Goal: Information Seeking & Learning: Learn about a topic

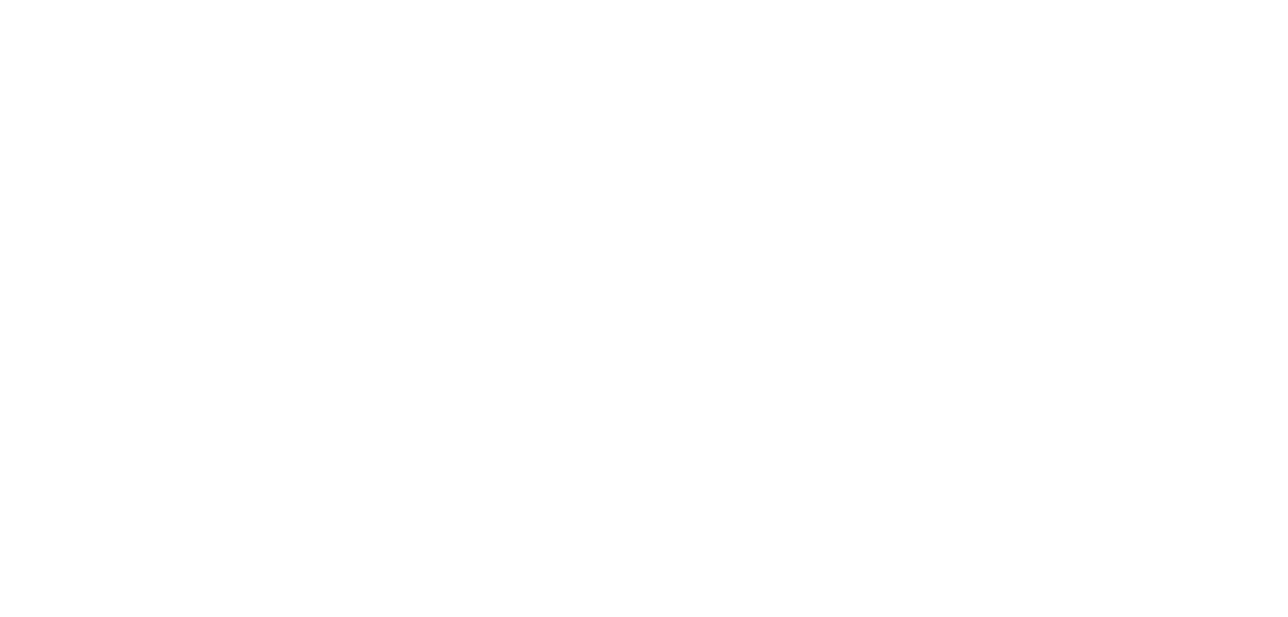
drag, startPoint x: 417, startPoint y: 218, endPoint x: 633, endPoint y: 287, distance: 227.6
click at [658, 320] on div at bounding box center [644, 308] width 1288 height 617
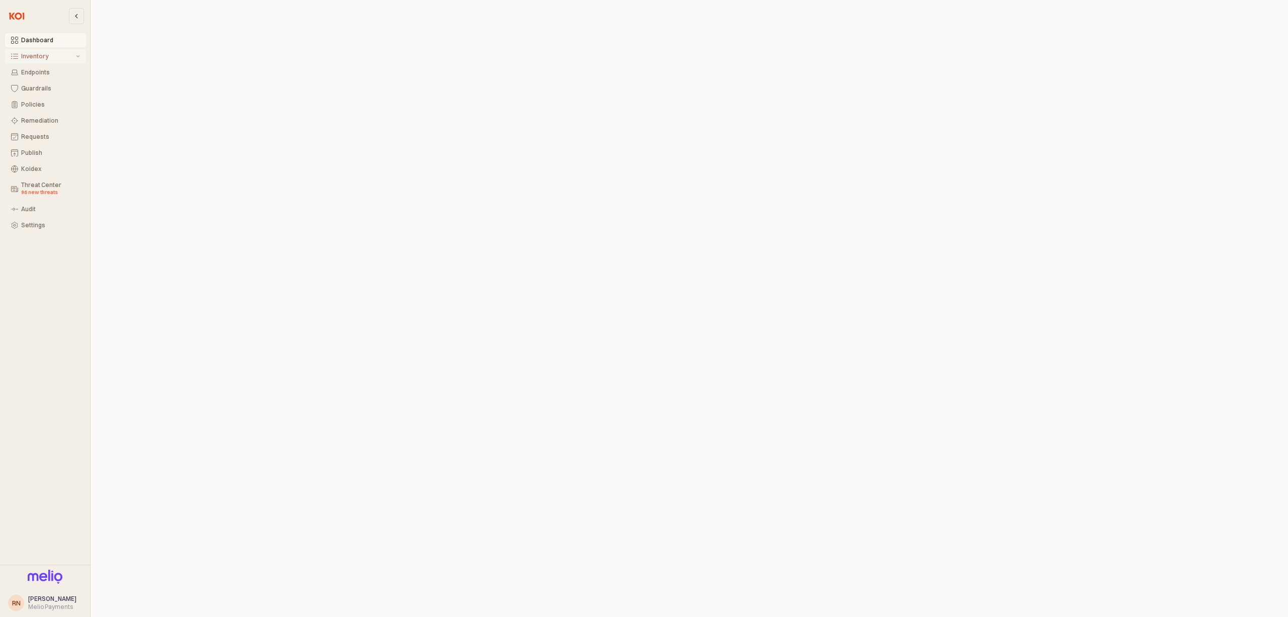
click at [45, 59] on div "Inventory" at bounding box center [47, 56] width 53 height 7
click at [52, 96] on div "Preview" at bounding box center [50, 96] width 59 height 8
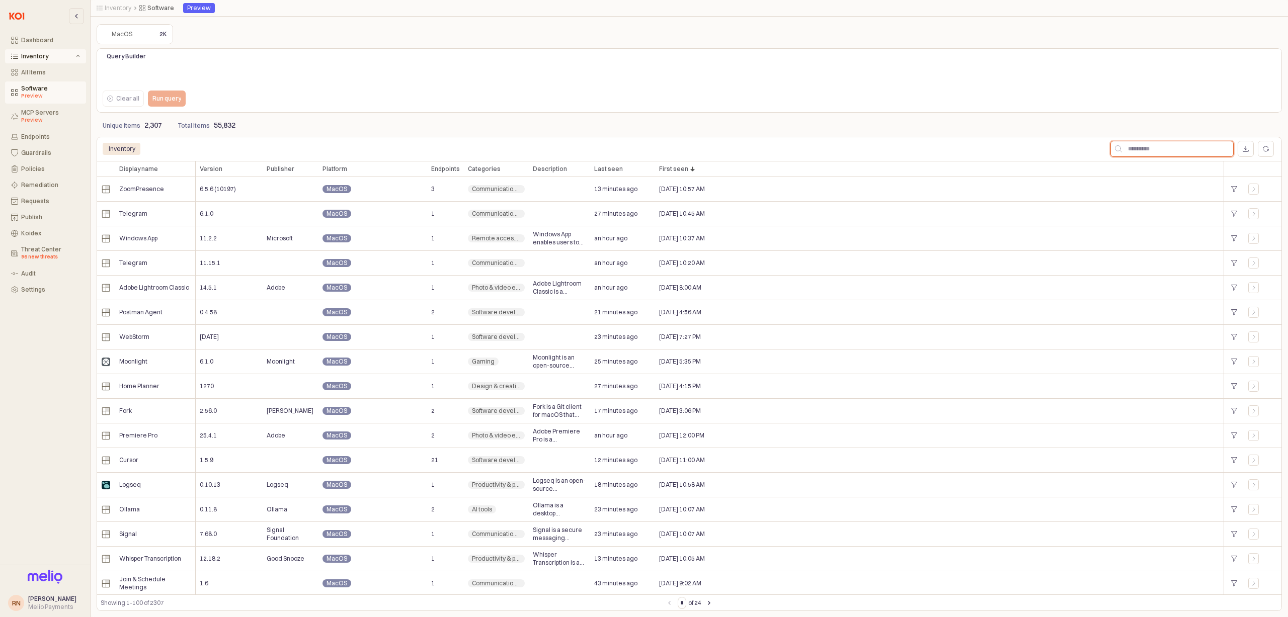
click at [1172, 145] on input "App Frame" at bounding box center [1177, 148] width 111 height 15
type input "***"
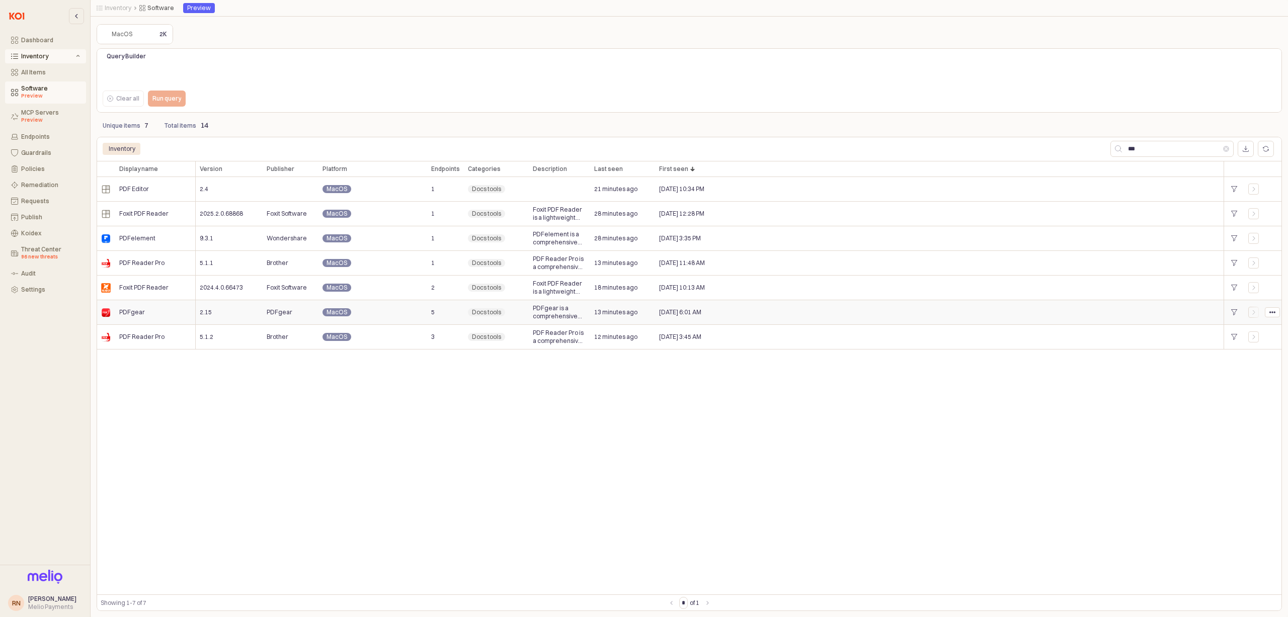
click at [434, 311] on span "5" at bounding box center [433, 312] width 4 height 8
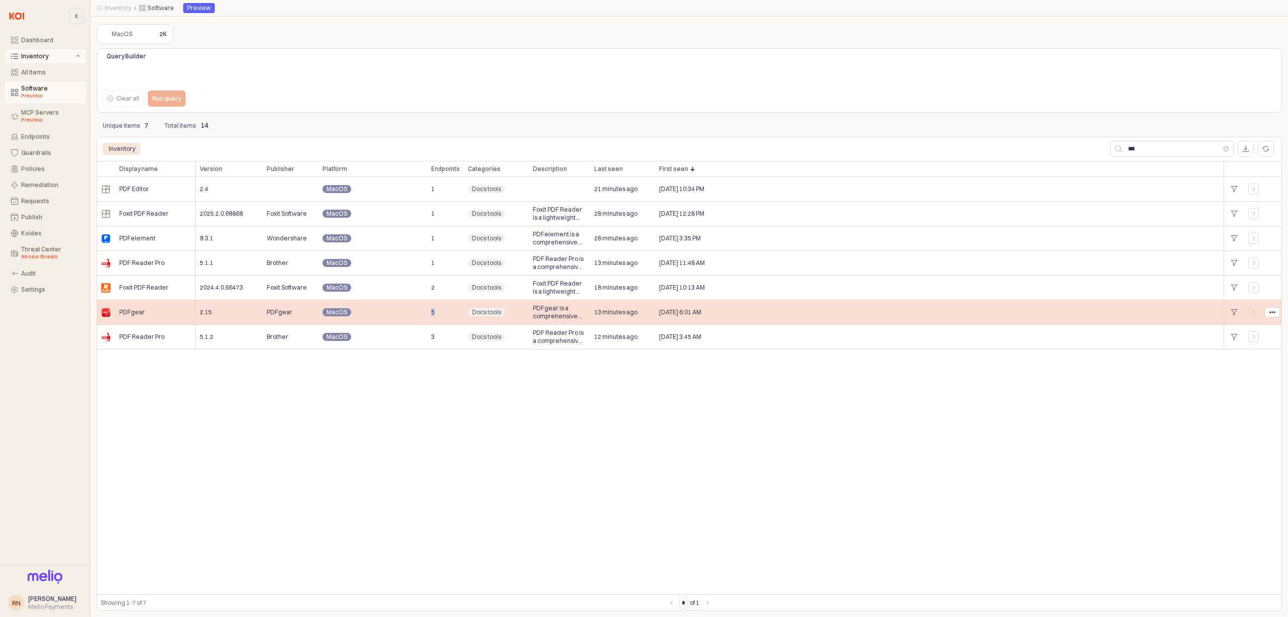
click at [434, 311] on span "5" at bounding box center [433, 312] width 4 height 8
click at [433, 311] on span "5" at bounding box center [433, 312] width 4 height 8
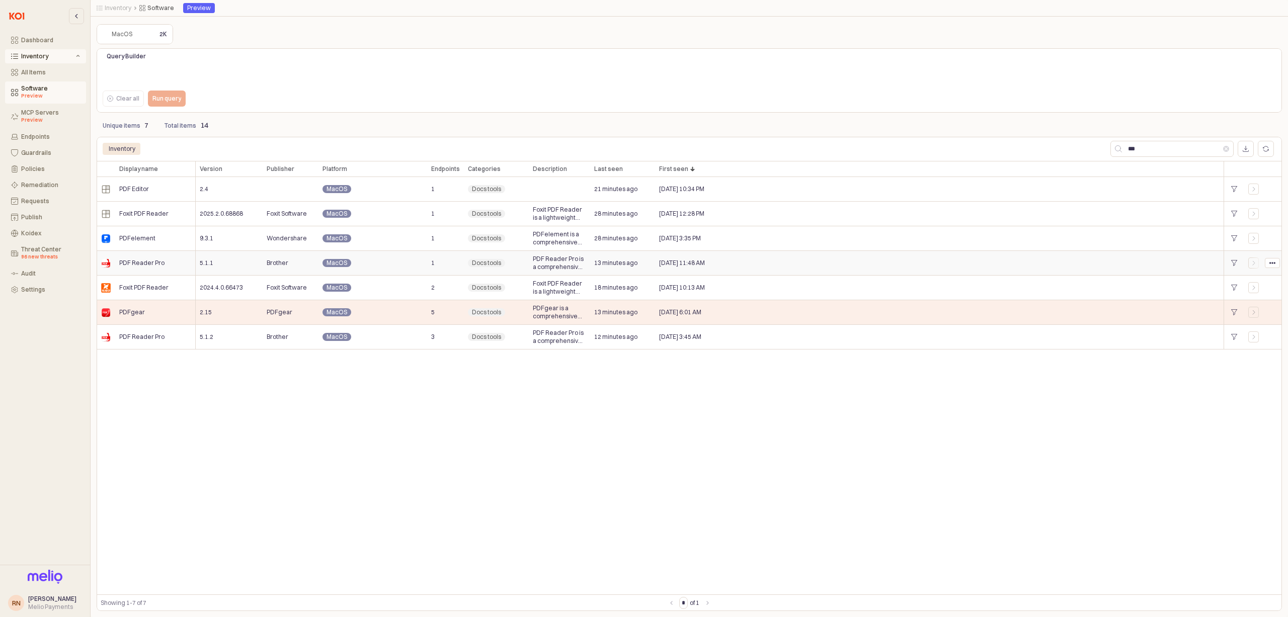
click at [121, 264] on span "PDF Reader Pro" at bounding box center [141, 263] width 45 height 8
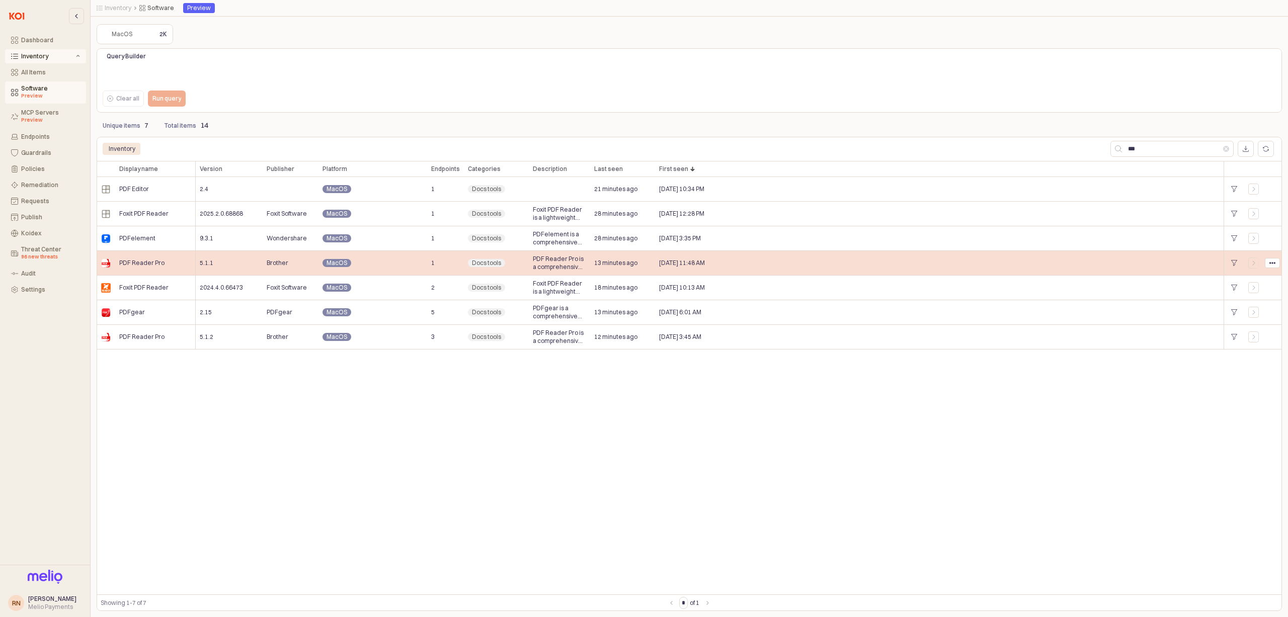
click at [121, 264] on span "PDF Reader Pro" at bounding box center [141, 263] width 45 height 8
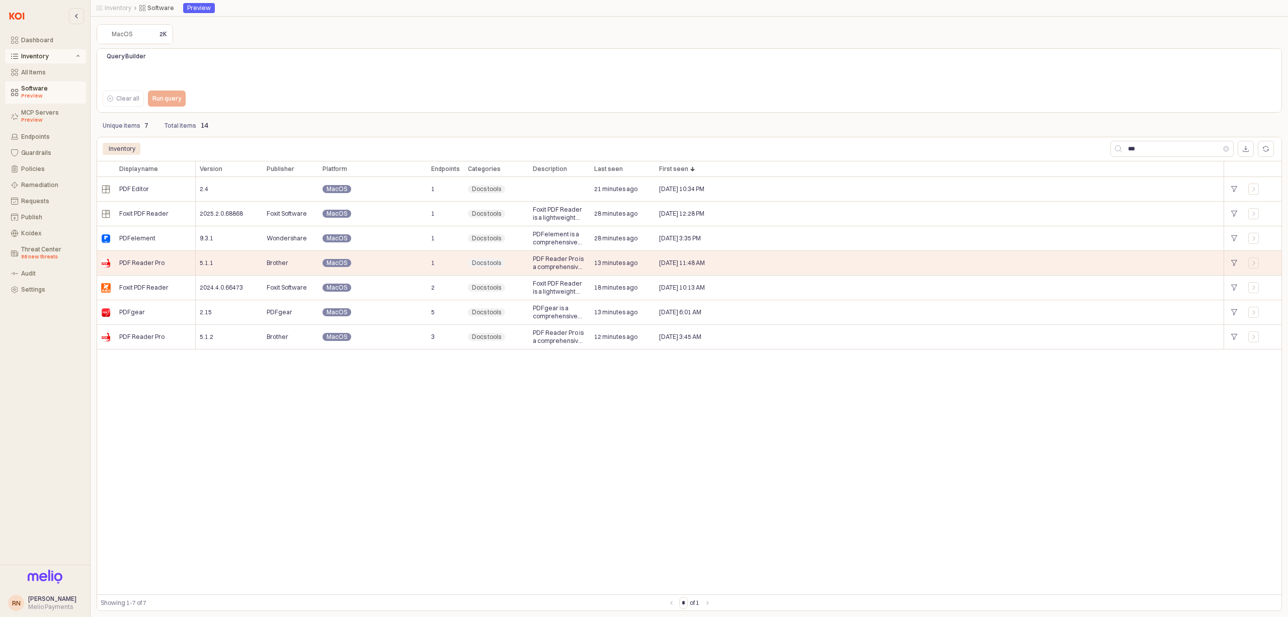
click at [297, 464] on div "Display name Display name Version Version Publisher Publisher Platform Platform…" at bounding box center [689, 378] width 1185 height 434
click at [306, 308] on div "PDFgear" at bounding box center [291, 312] width 56 height 25
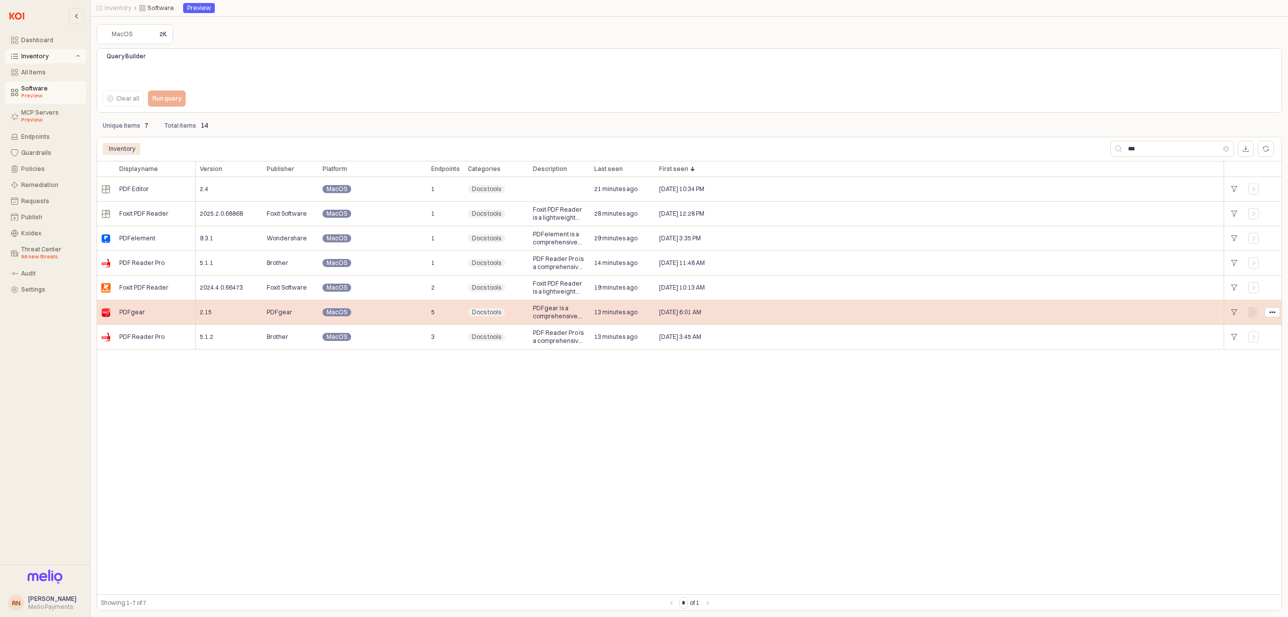
click at [1254, 314] on icon "App Frame" at bounding box center [1254, 312] width 6 height 6
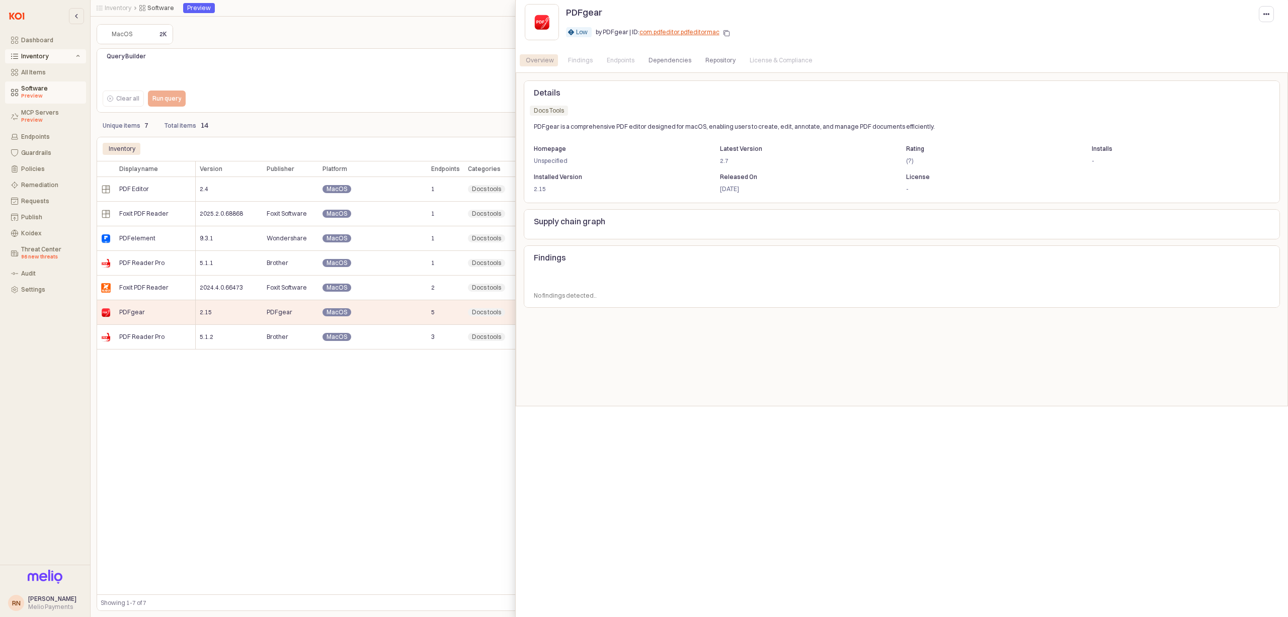
click at [625, 62] on div "Endpoints" at bounding box center [621, 60] width 28 height 12
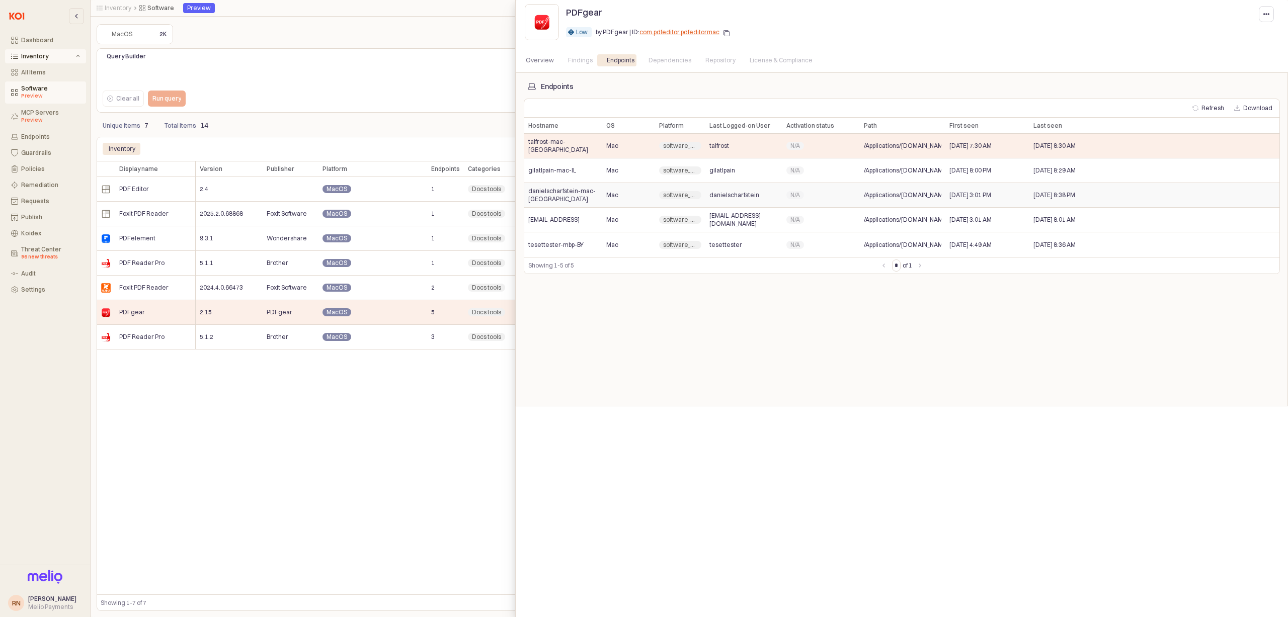
click at [551, 194] on span "danielscharfstein-mac-[GEOGRAPHIC_DATA]" at bounding box center [563, 195] width 70 height 16
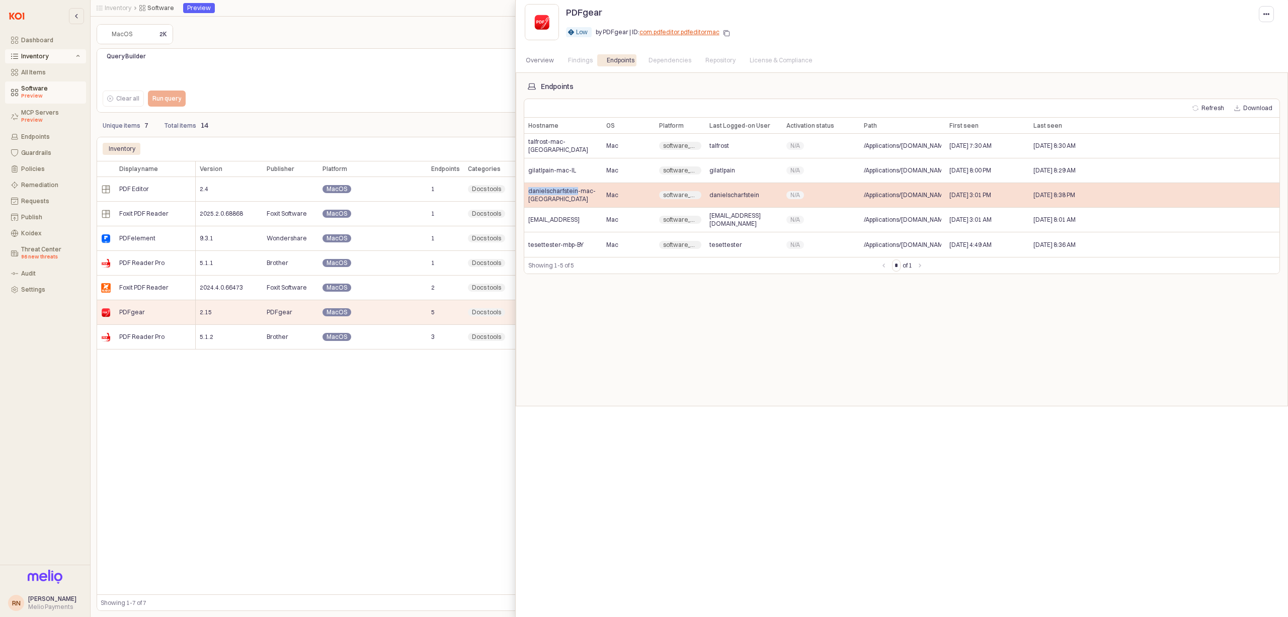
click at [551, 194] on span "danielscharfstein-mac-[GEOGRAPHIC_DATA]" at bounding box center [563, 195] width 70 height 16
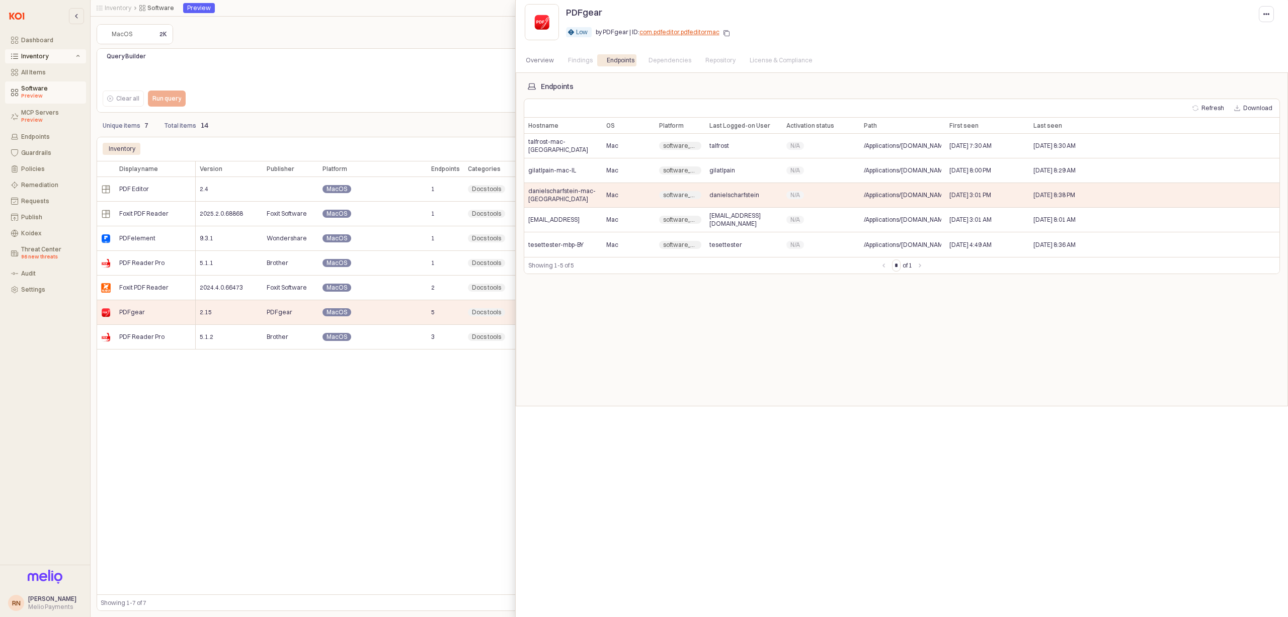
click at [742, 373] on div "Endpoints Refresh Download Hostname Hostname OS OS Platform Platform Last Logge…" at bounding box center [902, 240] width 756 height 318
click at [482, 413] on div at bounding box center [644, 308] width 1288 height 617
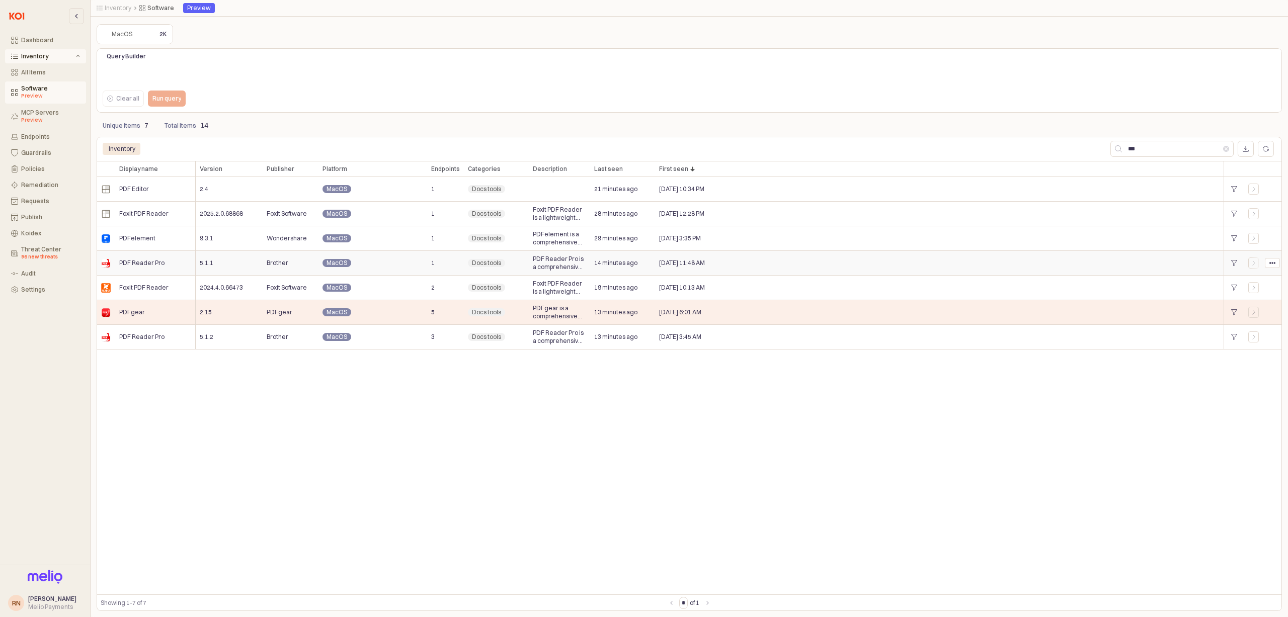
click at [164, 263] on div "PDF Reader Pro" at bounding box center [155, 263] width 81 height 25
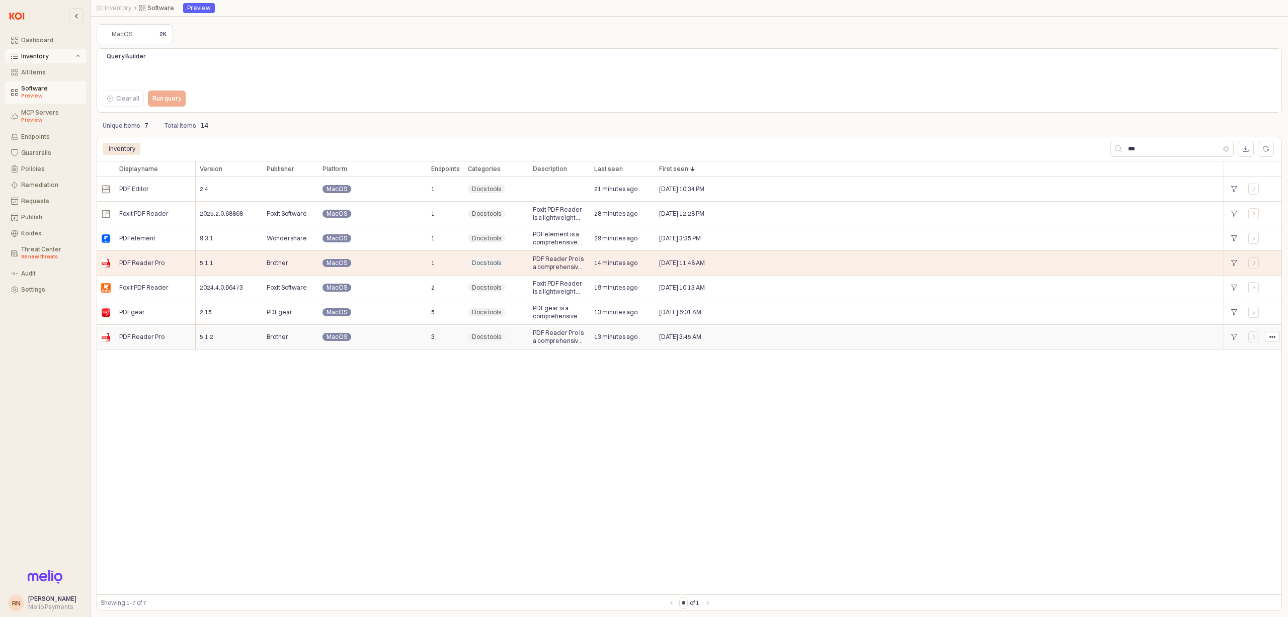
click at [427, 327] on div "3" at bounding box center [445, 337] width 37 height 25
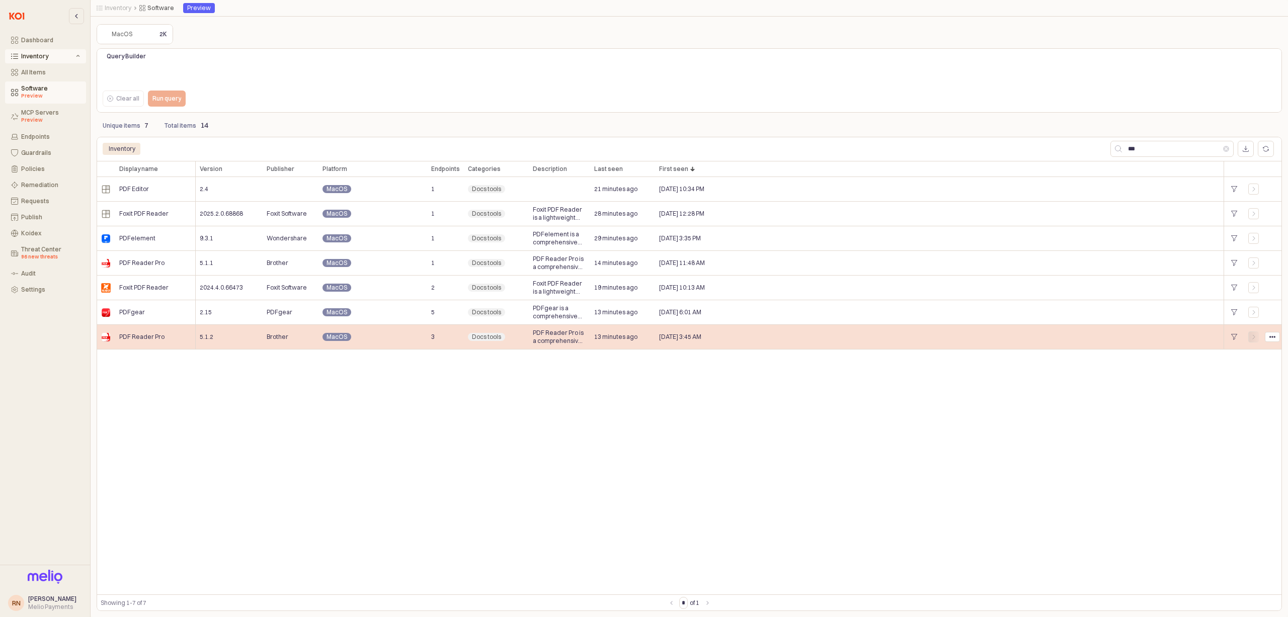
click at [1253, 336] on icon "App Frame" at bounding box center [1254, 337] width 6 height 6
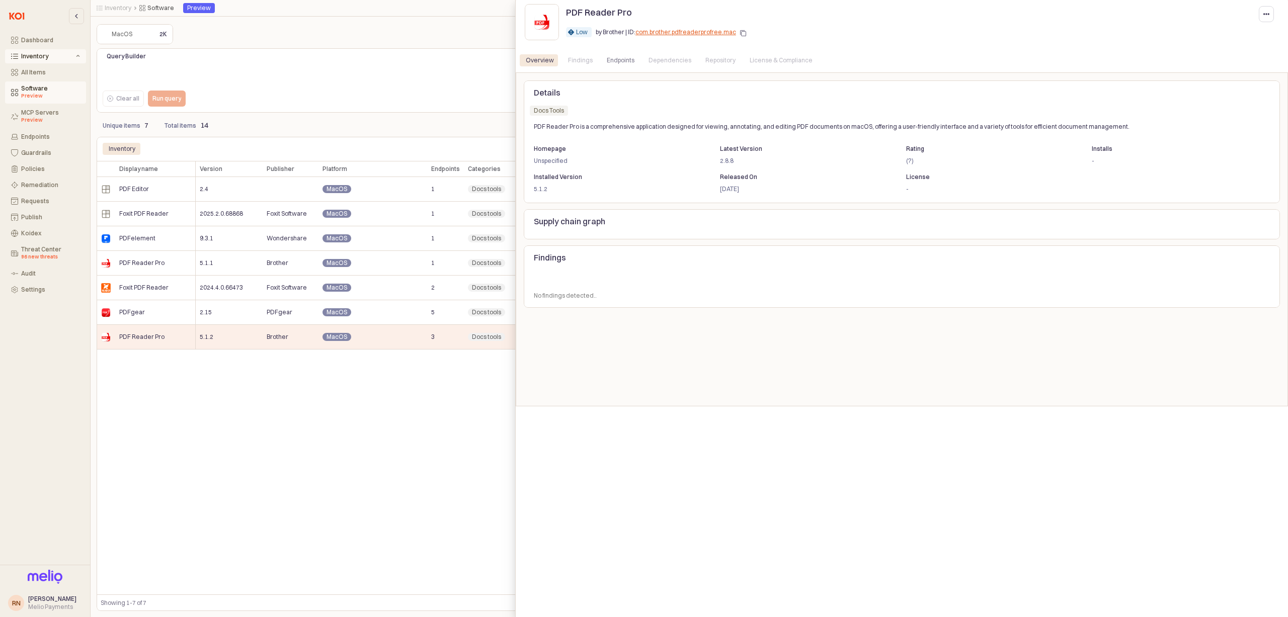
click at [649, 56] on div "Dependencies" at bounding box center [670, 60] width 43 height 12
click at [609, 66] on div "Endpoints" at bounding box center [621, 60] width 28 height 12
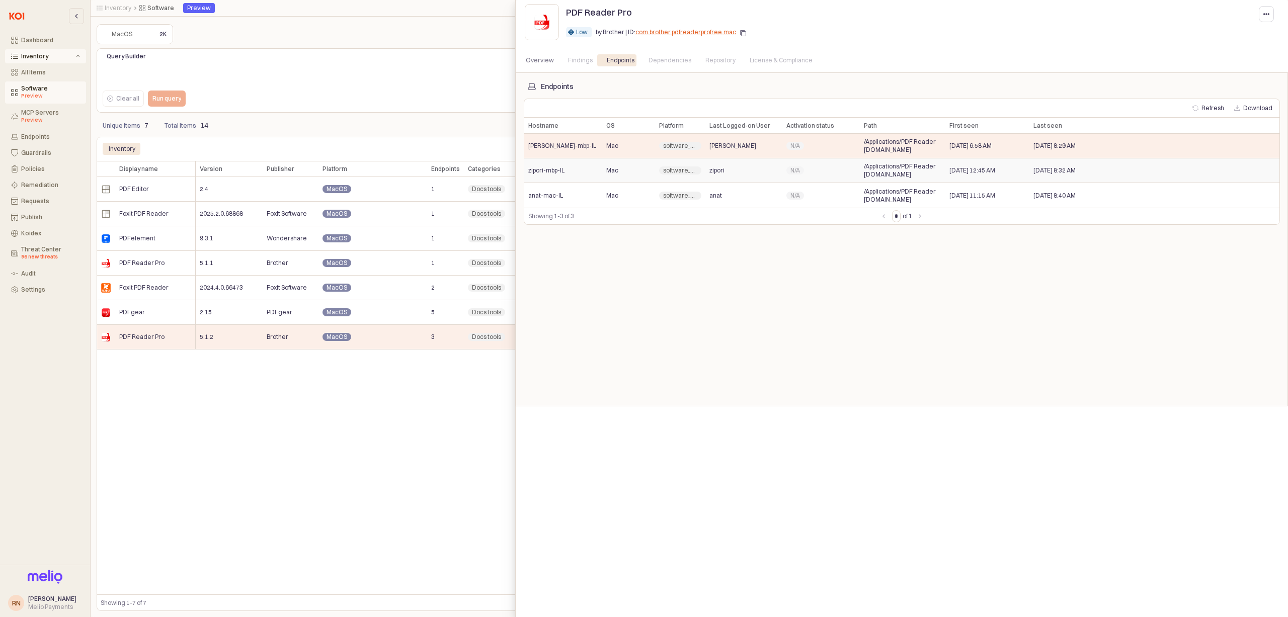
click at [535, 166] on div "zipori-mbp-IL" at bounding box center [563, 170] width 78 height 25
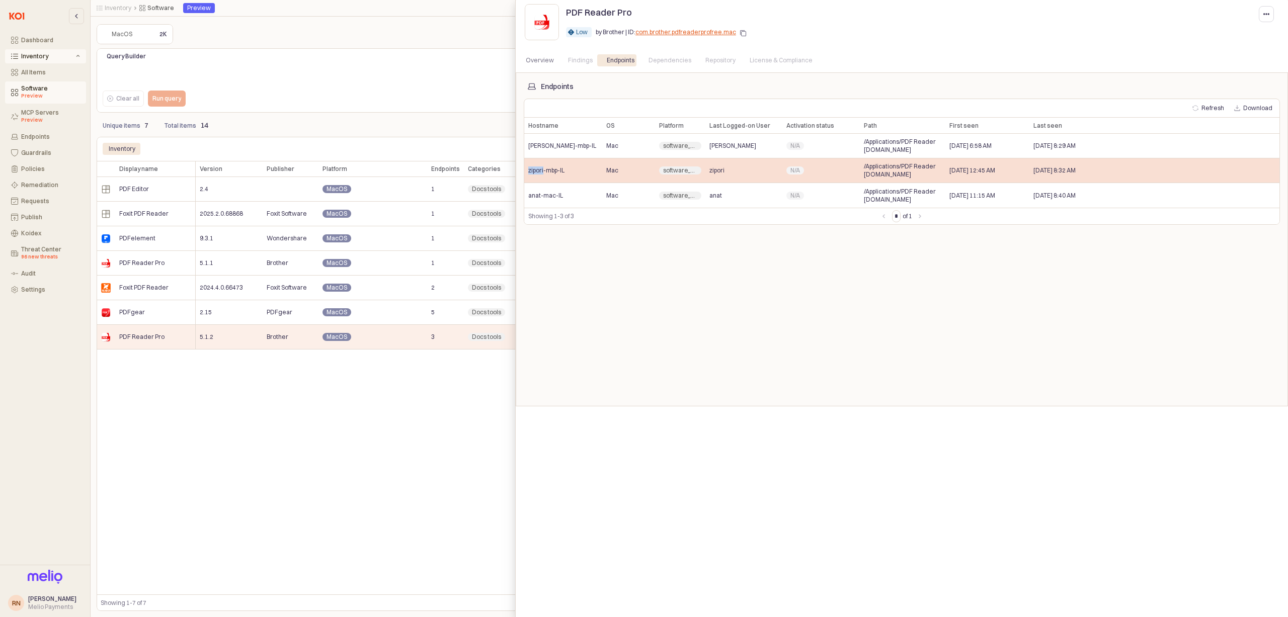
click at [535, 166] on div "zipori-mbp-IL" at bounding box center [563, 170] width 78 height 25
click at [535, 170] on span "zipori-mbp-IL" at bounding box center [546, 171] width 36 height 8
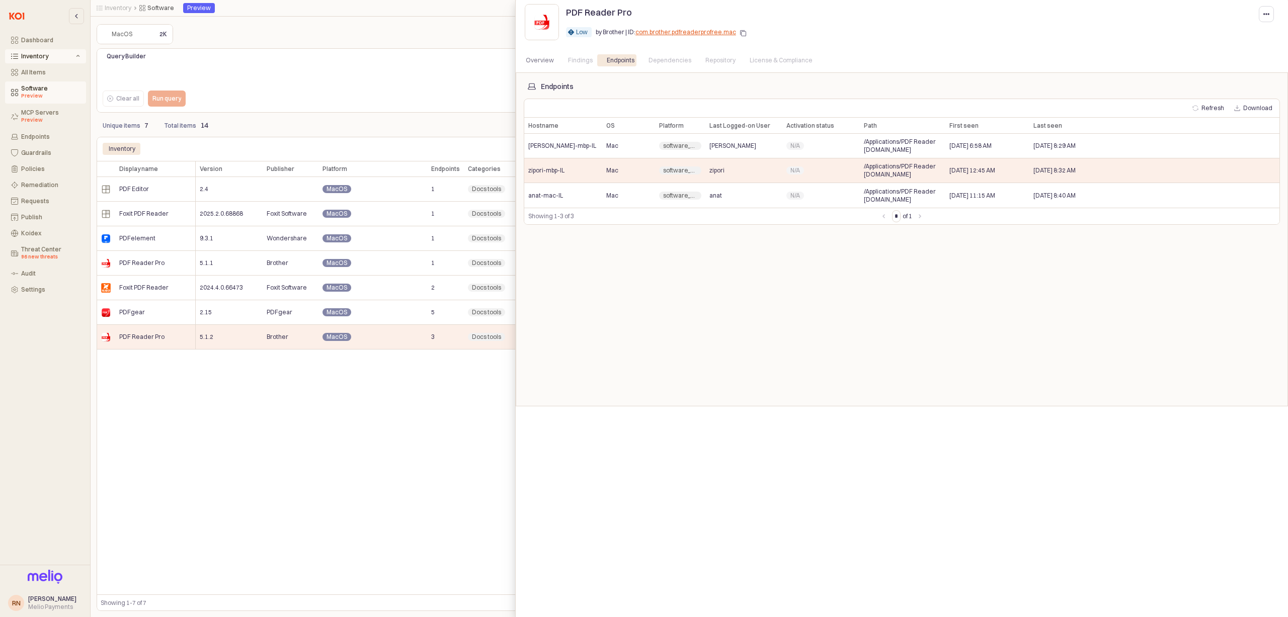
click at [543, 261] on div "Endpoints Refresh Download Hostname Hostname OS OS Platform Platform Last Logge…" at bounding box center [902, 240] width 756 height 318
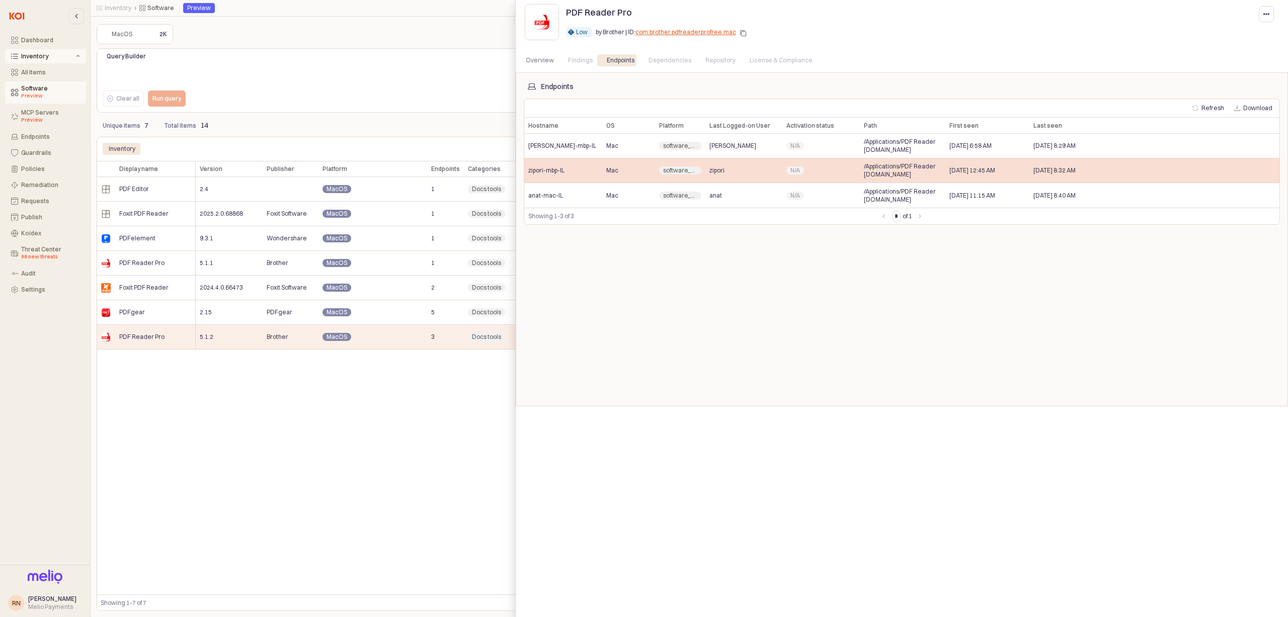
click at [546, 172] on span "zipori-mbp-IL" at bounding box center [546, 171] width 36 height 8
click at [545, 172] on span "zipori-mbp-IL" at bounding box center [546, 171] width 36 height 8
click at [544, 174] on span "zipori-mbp-IL" at bounding box center [546, 171] width 36 height 8
click at [543, 175] on span "zipori-mbp-IL" at bounding box center [546, 171] width 36 height 8
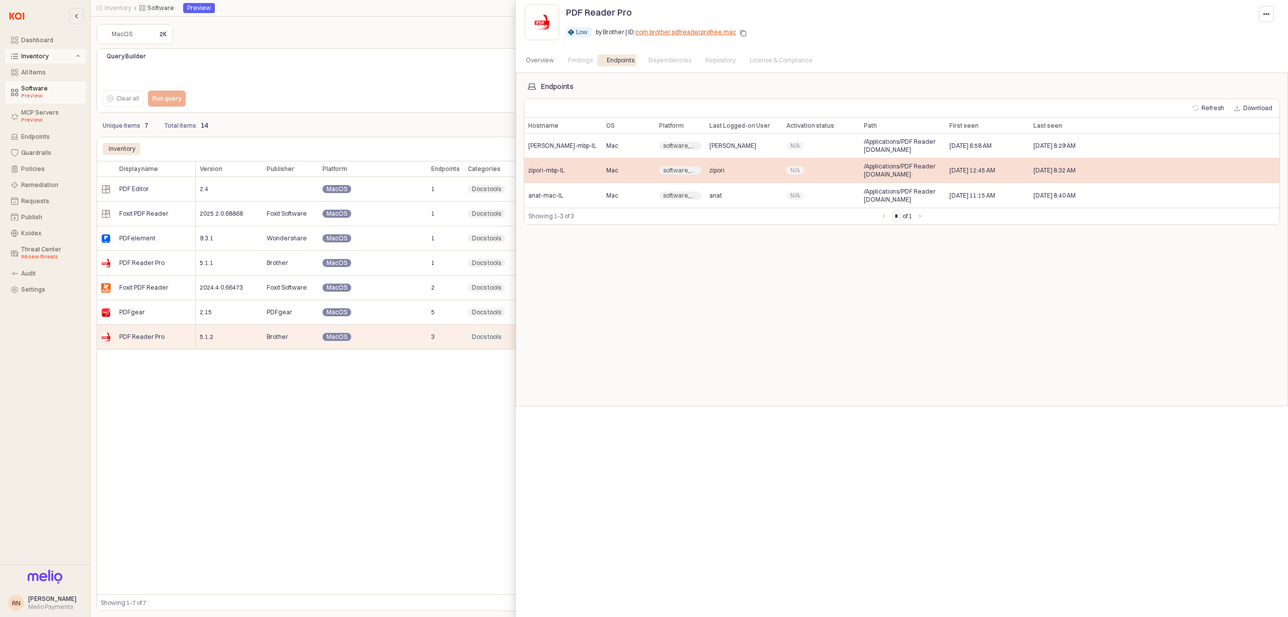
click at [543, 175] on div "zipori-mbp-IL" at bounding box center [563, 170] width 78 height 25
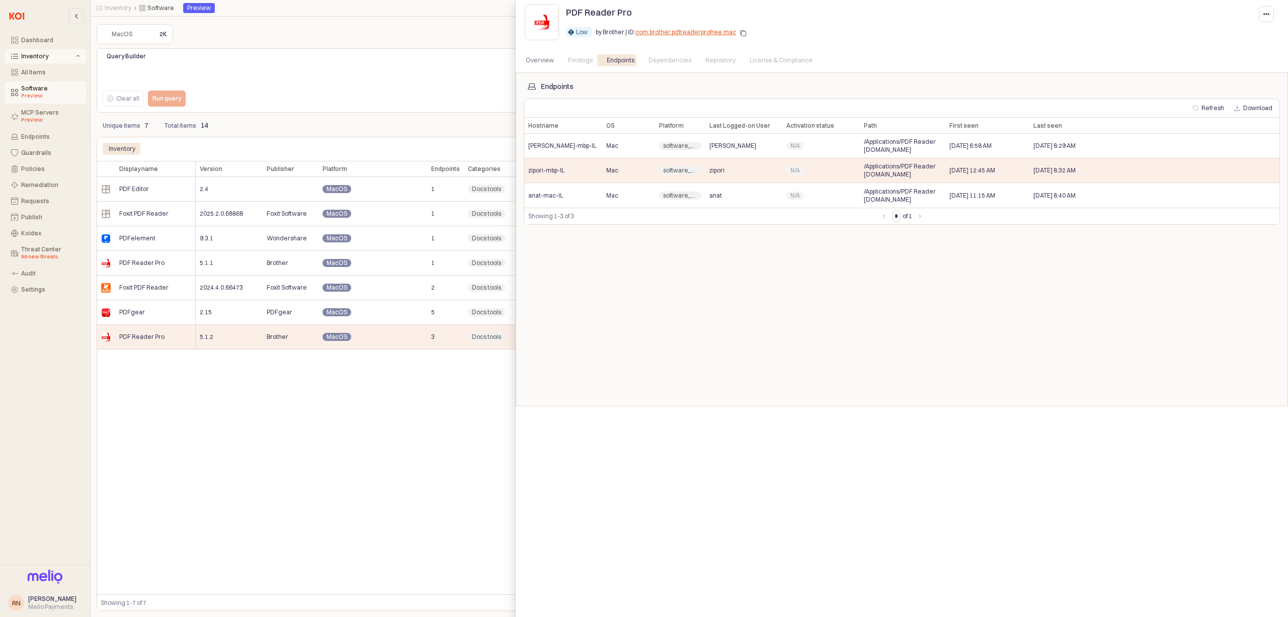
drag, startPoint x: 666, startPoint y: 290, endPoint x: 665, endPoint y: 298, distance: 8.2
click at [665, 297] on div "Endpoints Refresh Download Hostname Hostname OS OS Platform Platform Last Logge…" at bounding box center [902, 240] width 756 height 318
click at [649, 312] on div "Endpoints Refresh Download Hostname Hostname OS OS Platform Platform Last Logge…" at bounding box center [902, 240] width 756 height 318
click at [494, 151] on div at bounding box center [644, 308] width 1288 height 617
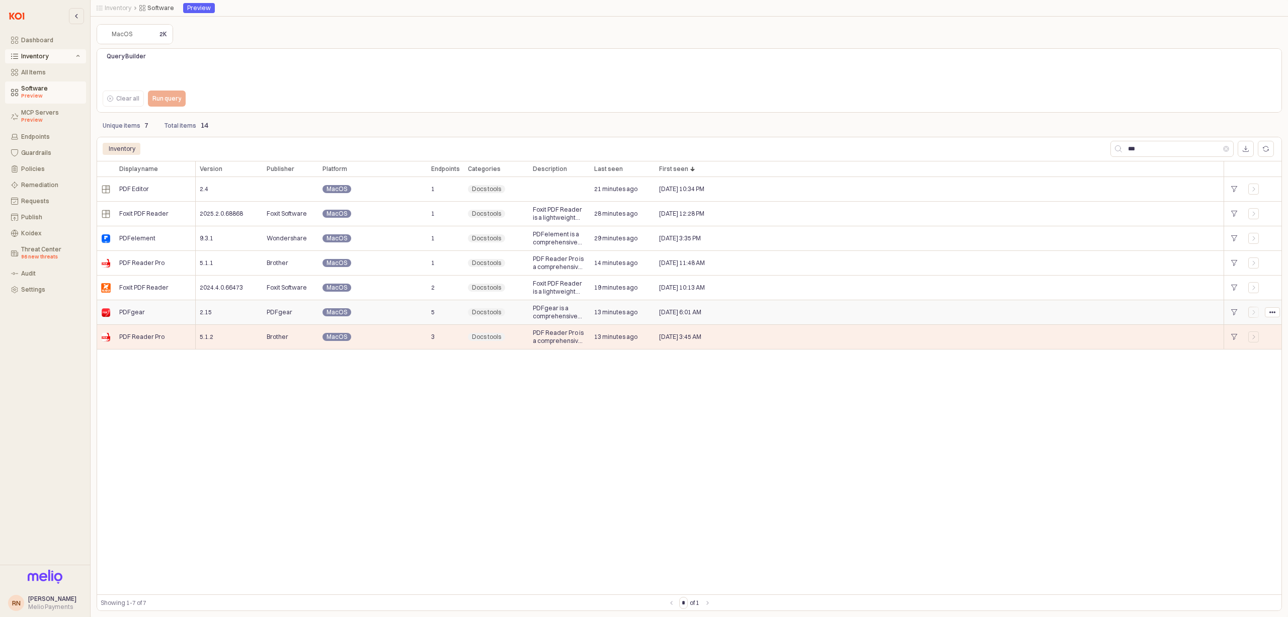
click at [375, 313] on div "MacOS" at bounding box center [373, 312] width 109 height 25
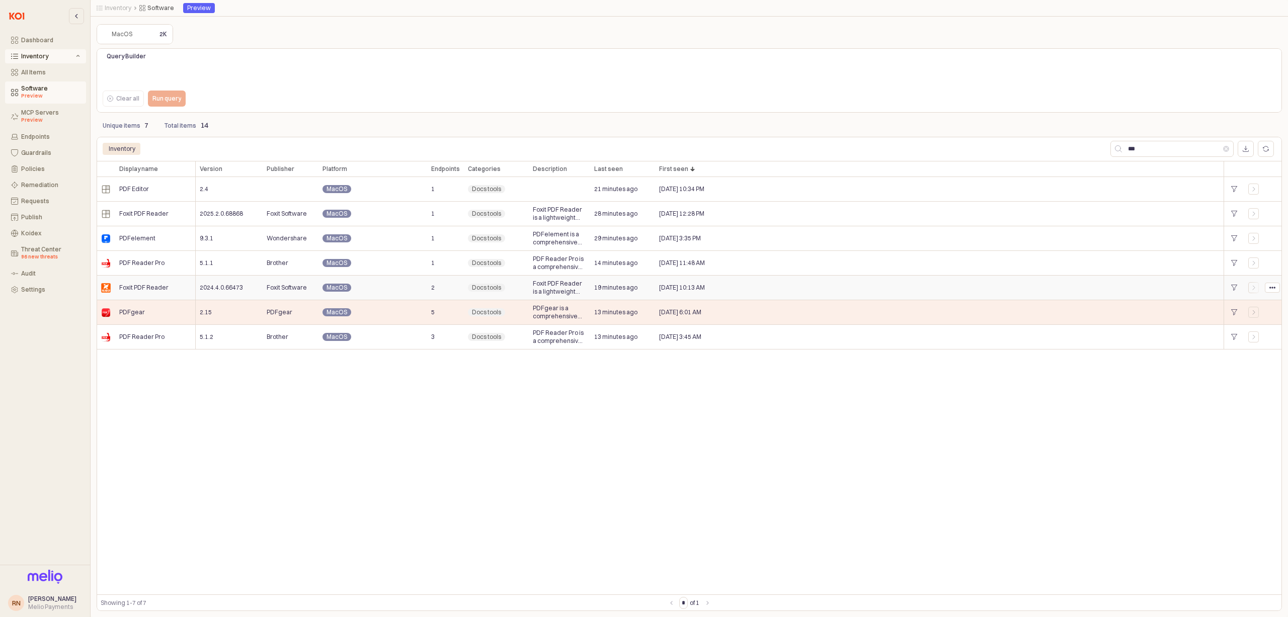
click at [779, 280] on div "[DATE] 10:13 AM" at bounding box center [939, 288] width 569 height 25
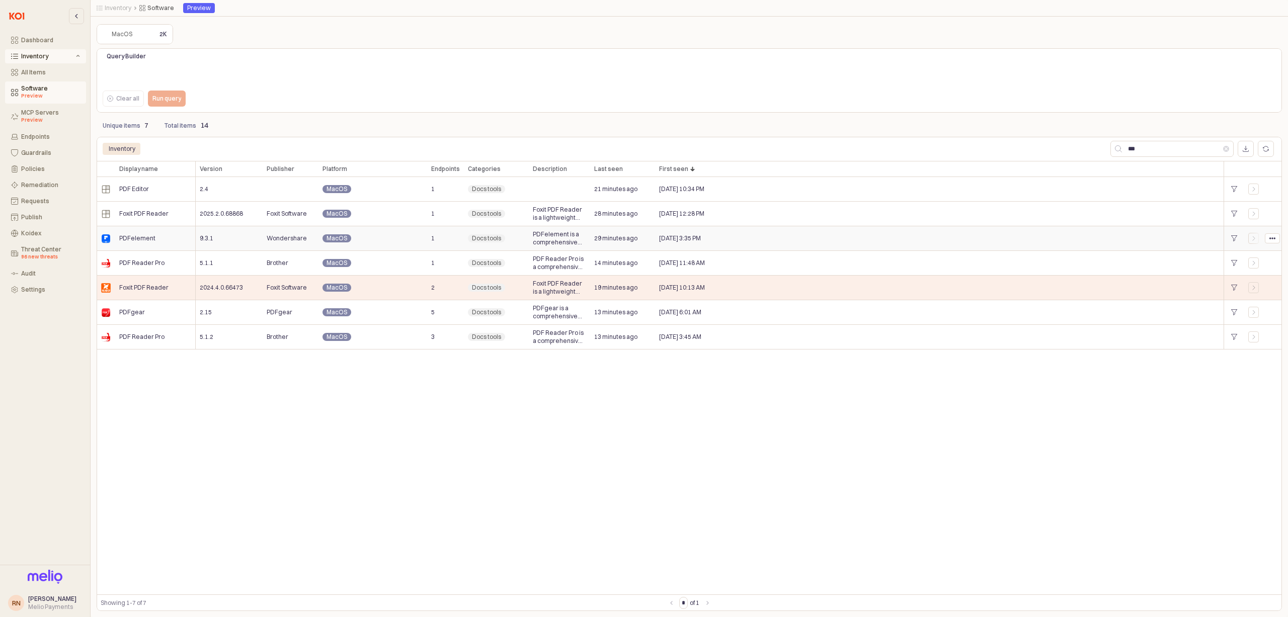
click at [292, 239] on span "Wondershare" at bounding box center [287, 238] width 40 height 8
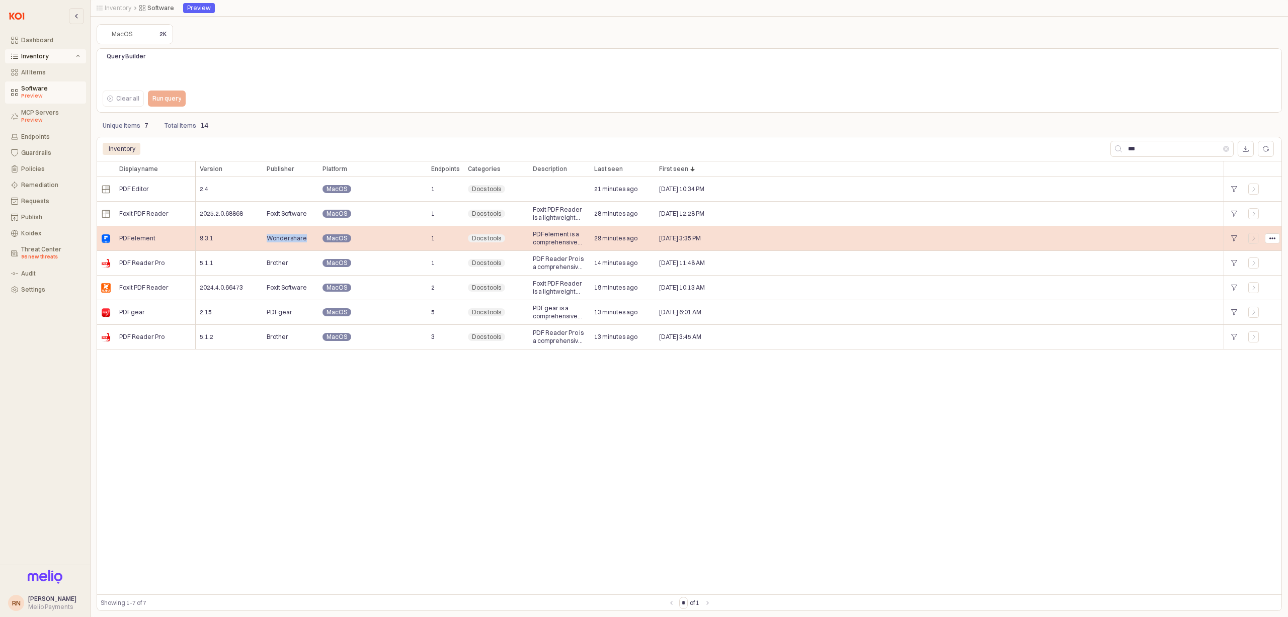
click at [292, 239] on span "Wondershare" at bounding box center [287, 238] width 40 height 8
click at [185, 234] on div "PDFelement" at bounding box center [155, 238] width 81 height 25
click at [546, 230] on div "PDFelement is a comprehensive PDF editing software that allows users to create,…" at bounding box center [559, 238] width 61 height 25
click at [1246, 232] on div "App Frame" at bounding box center [1253, 238] width 19 height 25
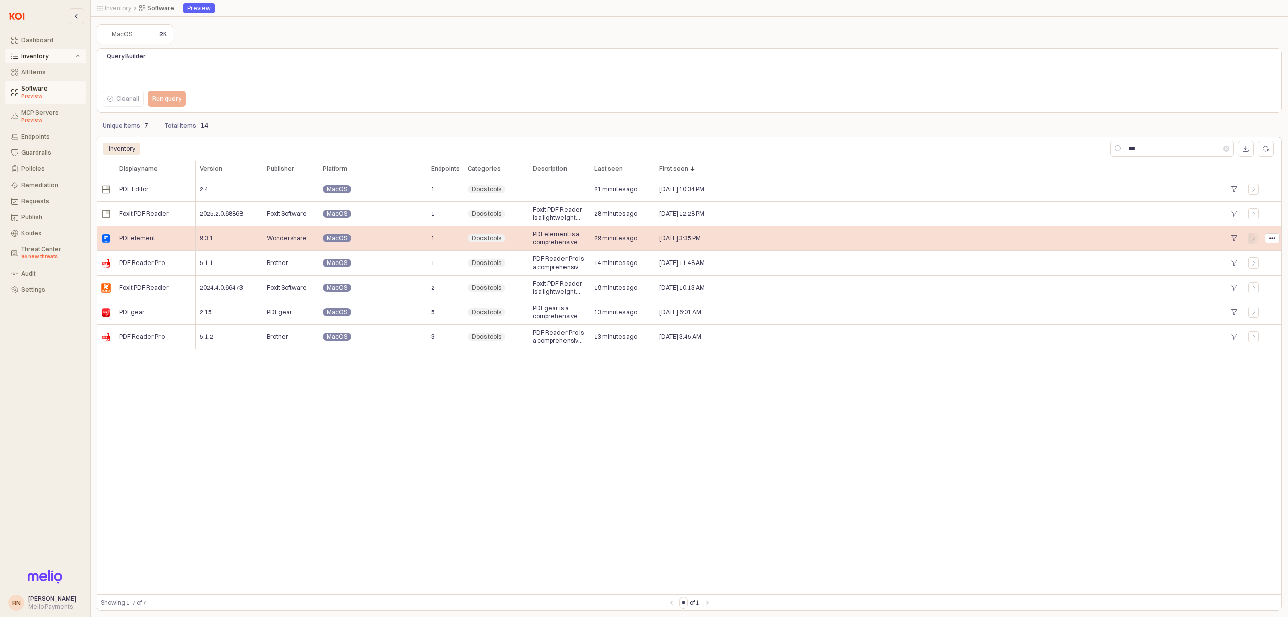
click at [1251, 235] on div "App Frame" at bounding box center [1253, 238] width 11 height 11
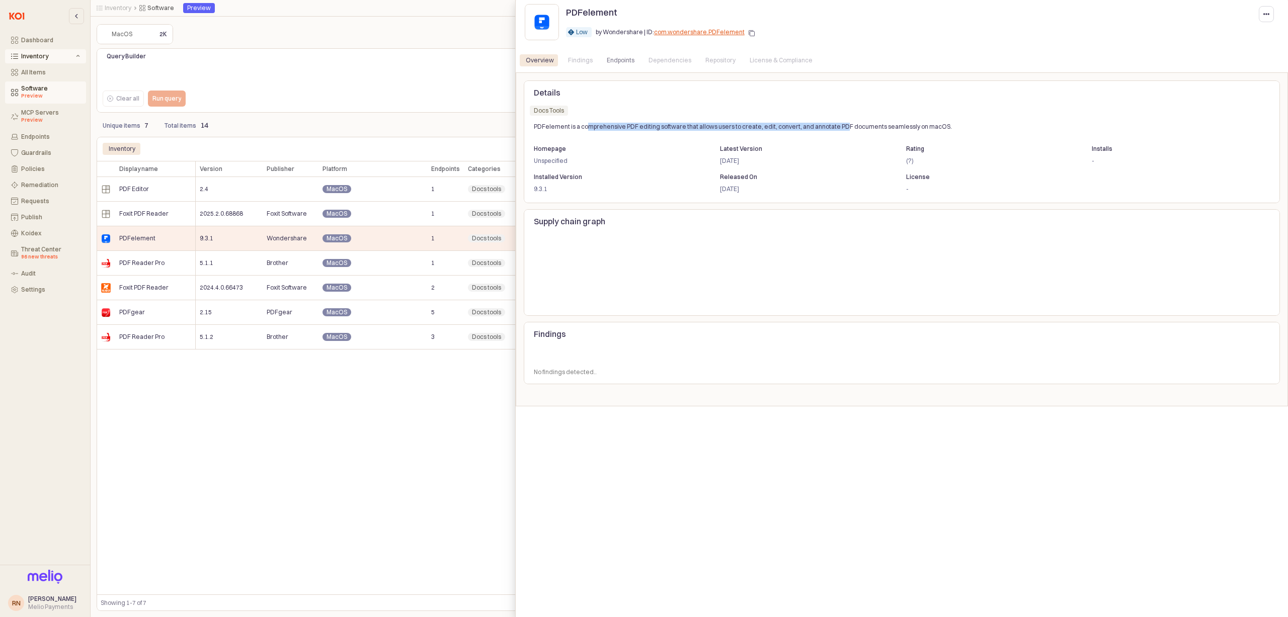
drag, startPoint x: 586, startPoint y: 125, endPoint x: 841, endPoint y: 125, distance: 254.6
click at [841, 125] on p "PDFelement is a comprehensive PDF editing software that allows users to create,…" at bounding box center [871, 126] width 674 height 9
click at [850, 125] on p "PDFelement is a comprehensive PDF editing software that allows users to create,…" at bounding box center [871, 126] width 674 height 9
click at [635, 64] on div "Endpoints" at bounding box center [621, 60] width 40 height 12
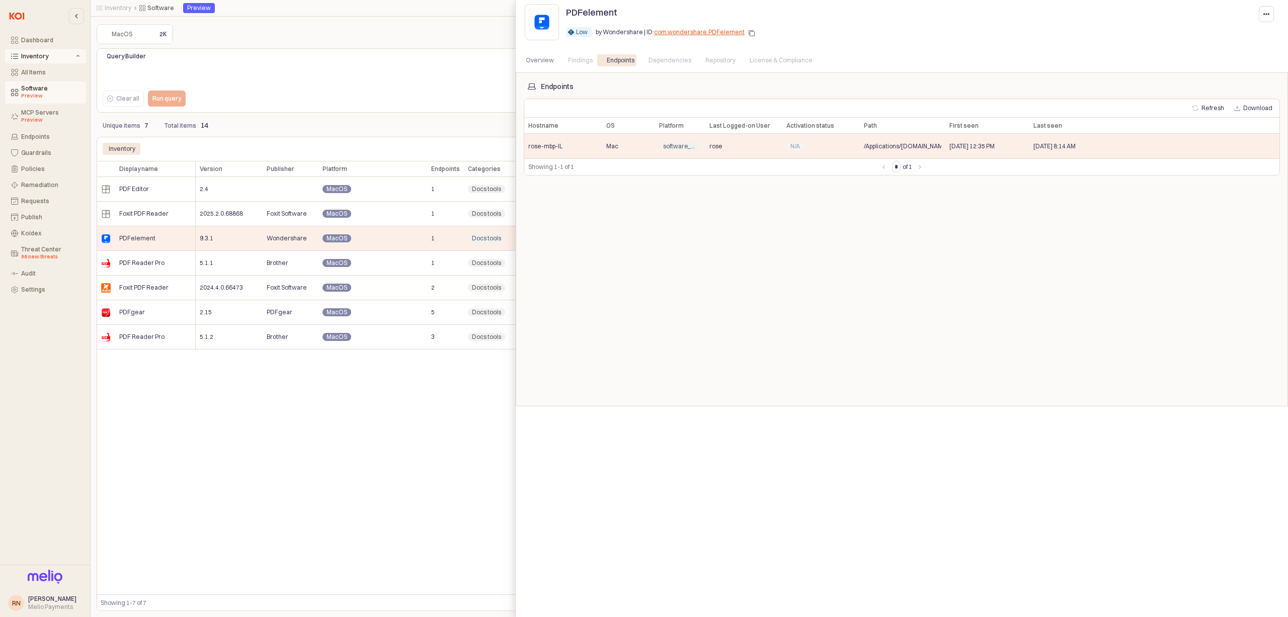
click at [464, 391] on div at bounding box center [644, 308] width 1288 height 617
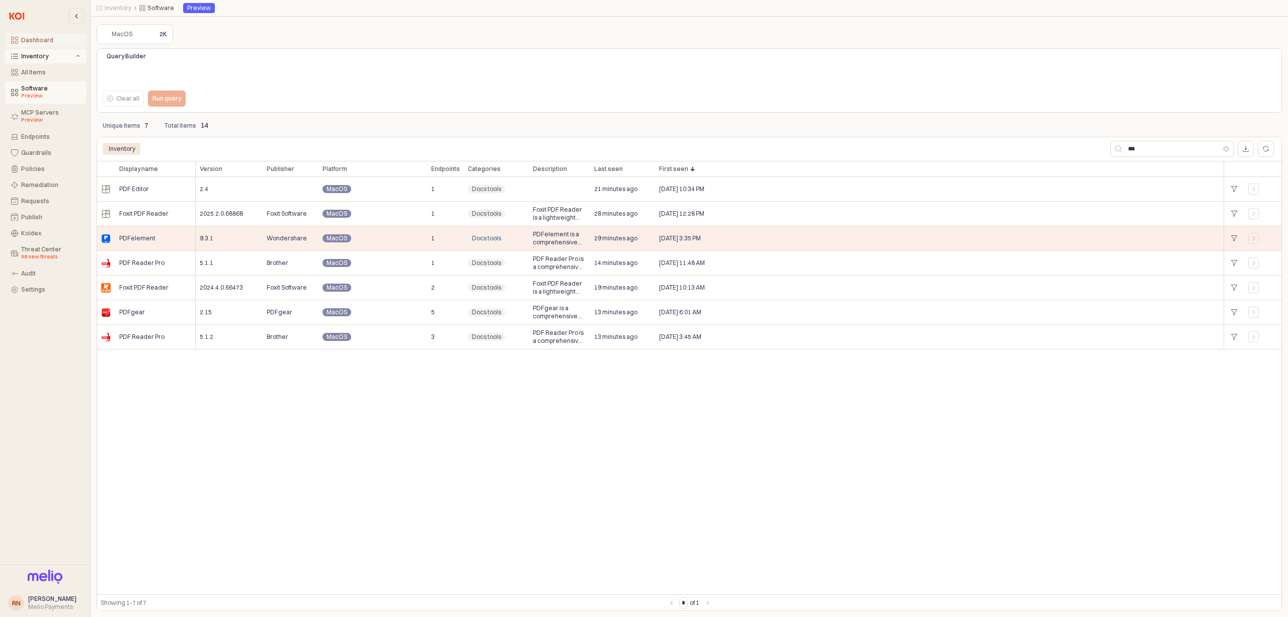
click at [46, 42] on div "Dashboard" at bounding box center [50, 40] width 59 height 7
